Goal: Task Accomplishment & Management: Manage account settings

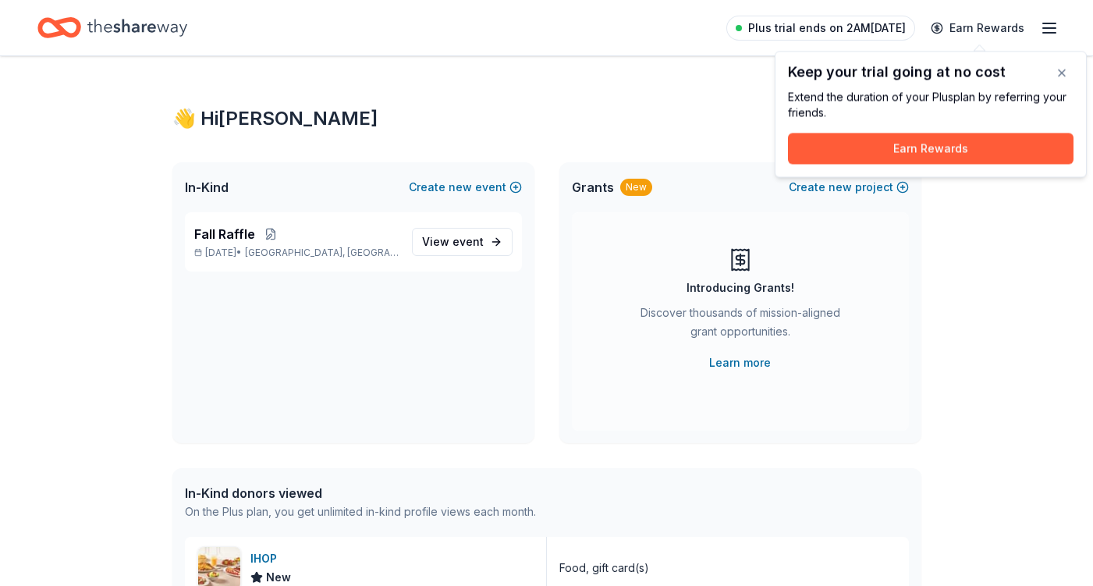
click at [884, 27] on span "Plus trial ends on 2AM[DATE]" at bounding box center [827, 28] width 158 height 19
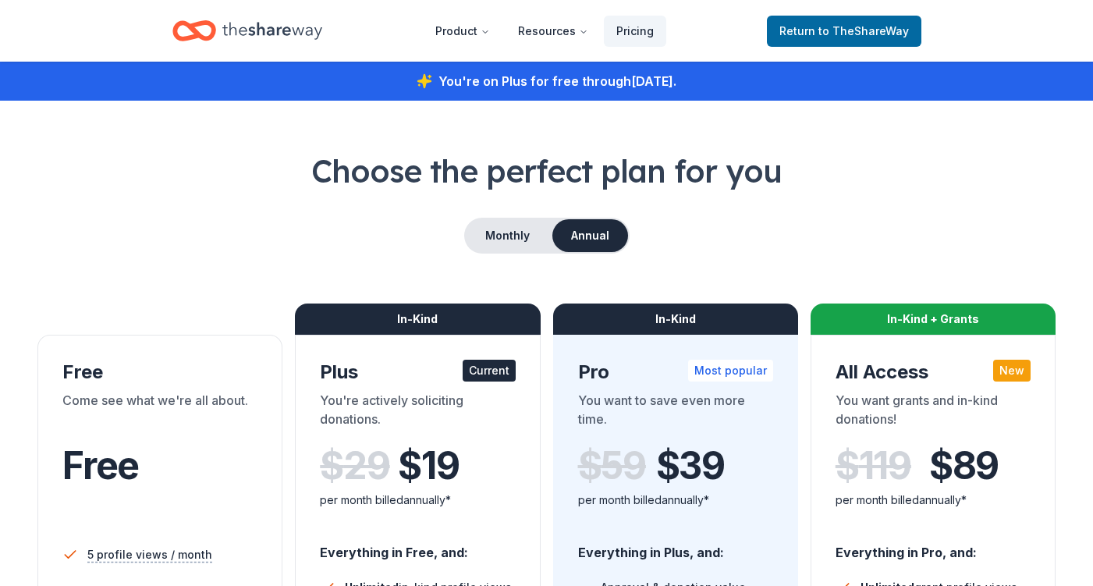
click at [273, 35] on icon "Home" at bounding box center [272, 31] width 100 height 32
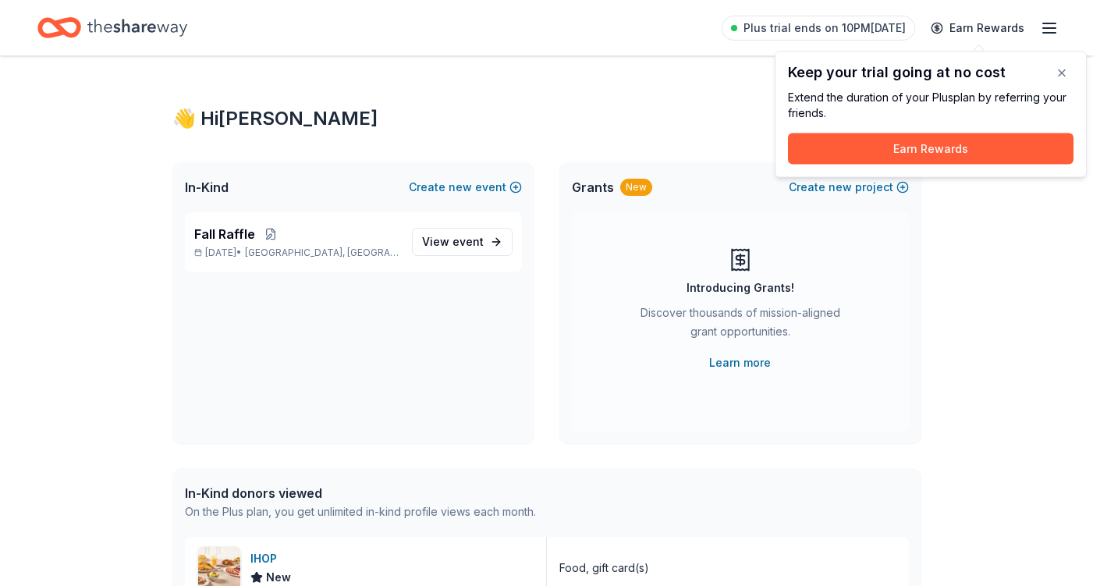
click at [1045, 28] on icon "button" at bounding box center [1049, 28] width 19 height 19
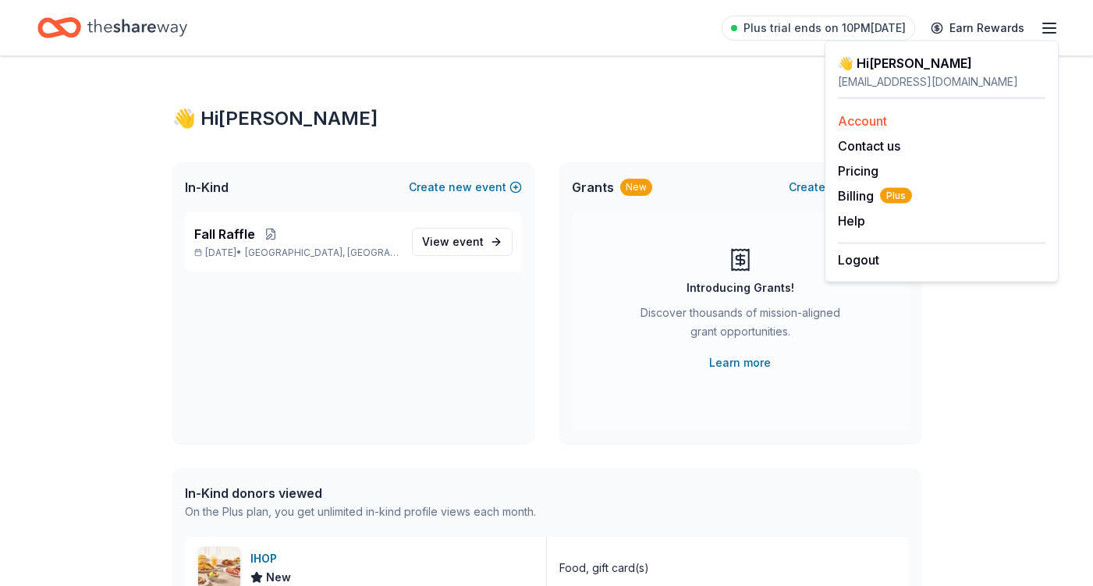
click at [878, 122] on link "Account" at bounding box center [862, 121] width 49 height 16
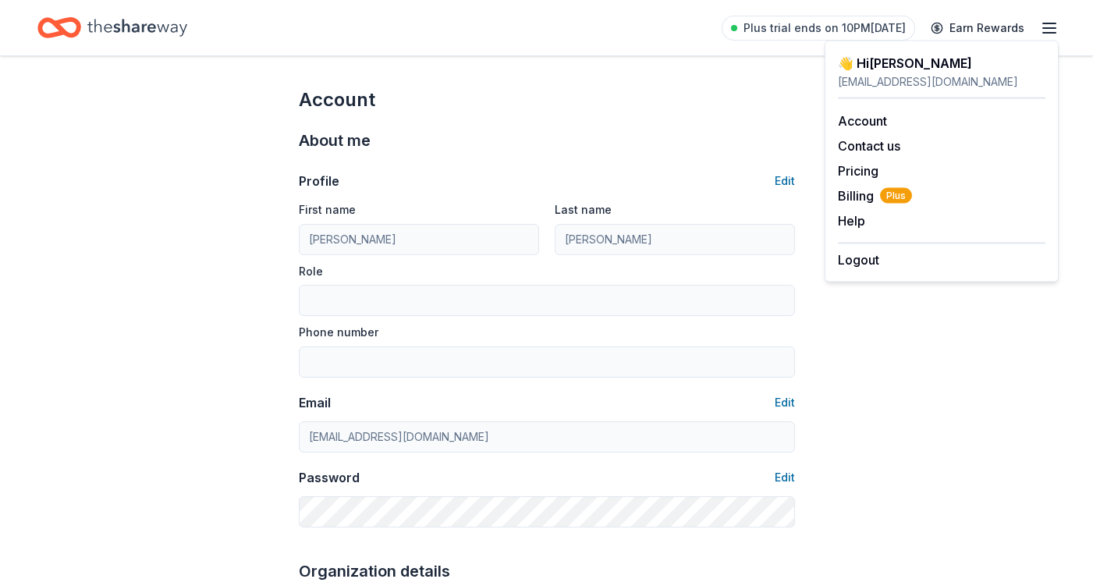
click at [545, 182] on div "Profile Edit" at bounding box center [547, 181] width 496 height 19
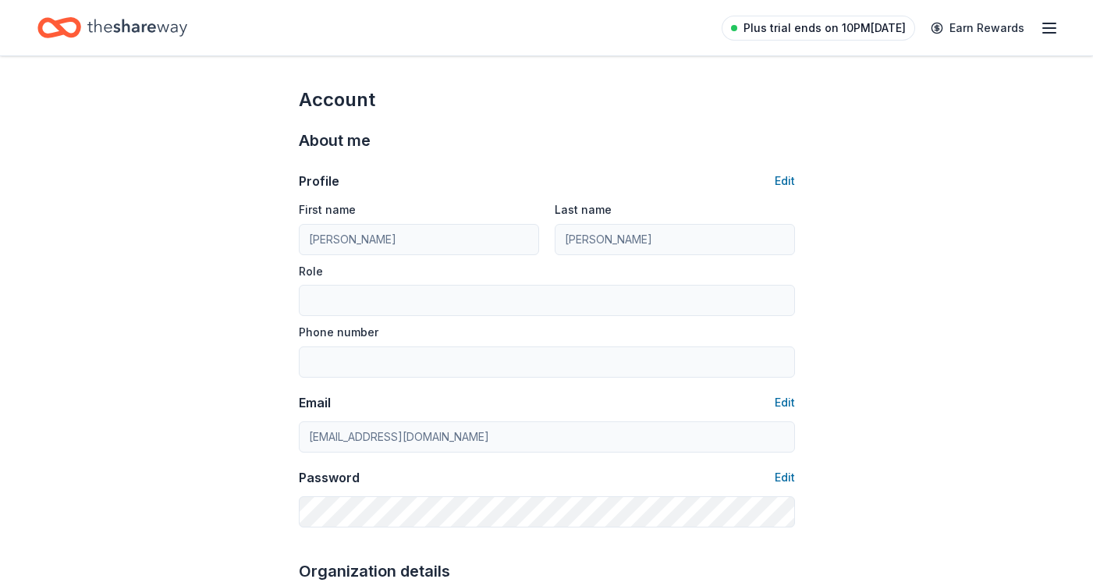
click at [767, 29] on span "Plus trial ends on 10PM[DATE]" at bounding box center [824, 28] width 162 height 19
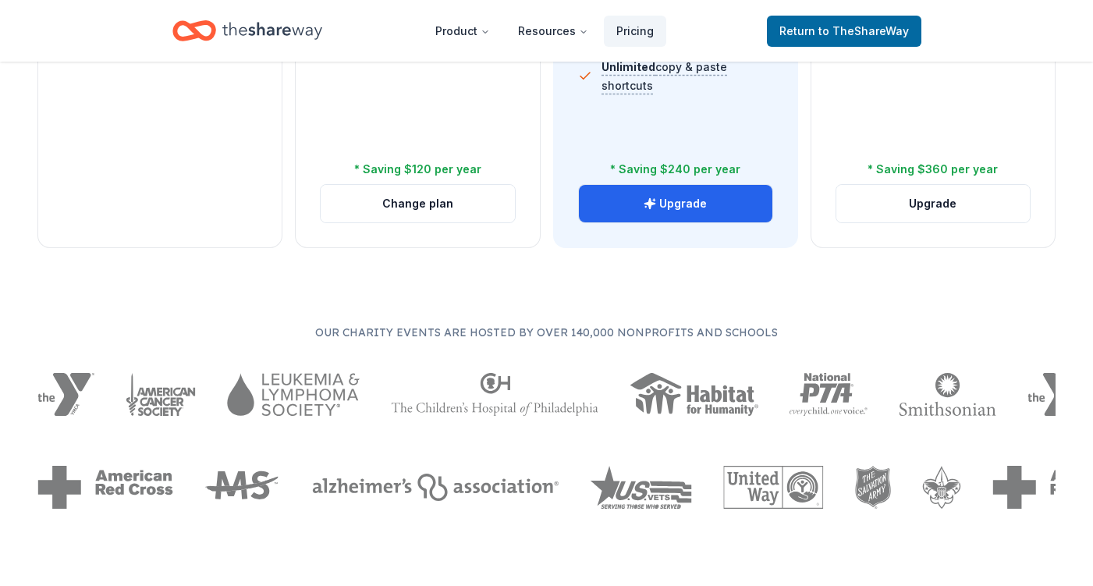
scroll to position [535, 0]
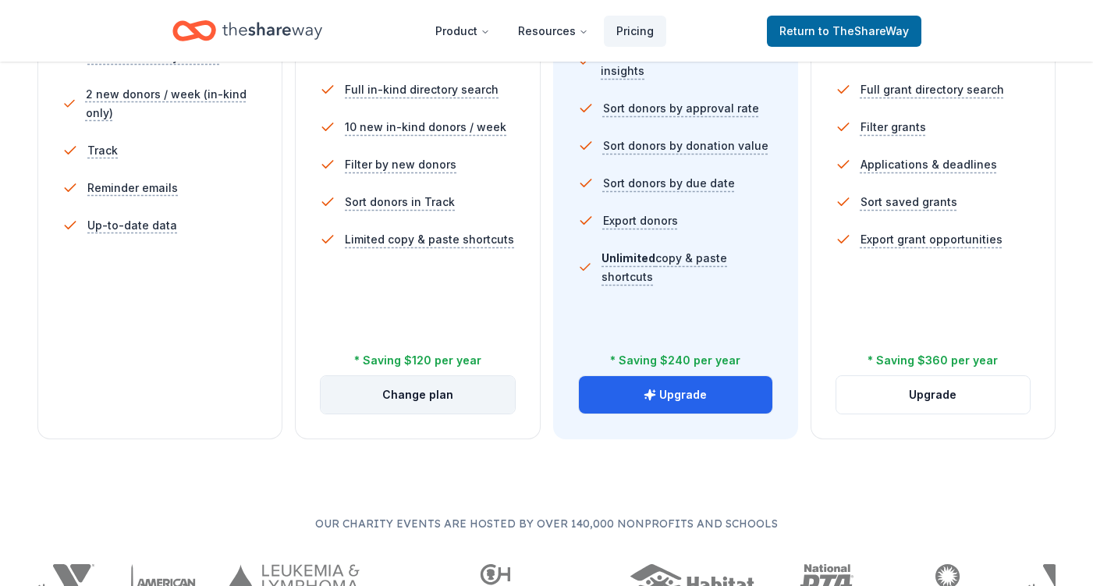
click at [437, 398] on button "Change plan" at bounding box center [417, 394] width 193 height 37
